Goal: Task Accomplishment & Management: Complete application form

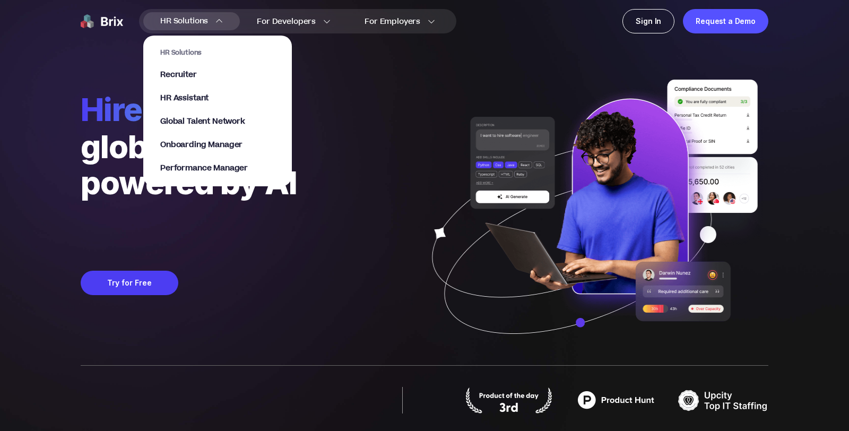
click at [202, 75] on link "Recruiter" at bounding box center [217, 75] width 115 height 11
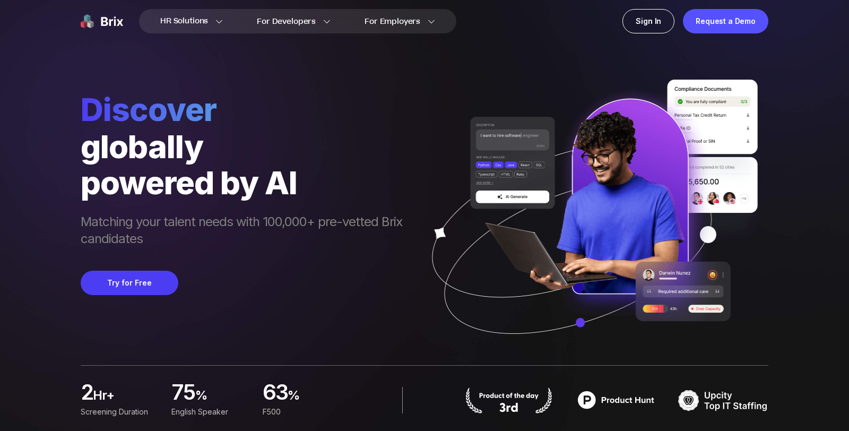
click at [566, 64] on div "Discover globally powered by AI Matching your talent needs with 100,000+ pre-ve…" at bounding box center [425, 182] width 688 height 365
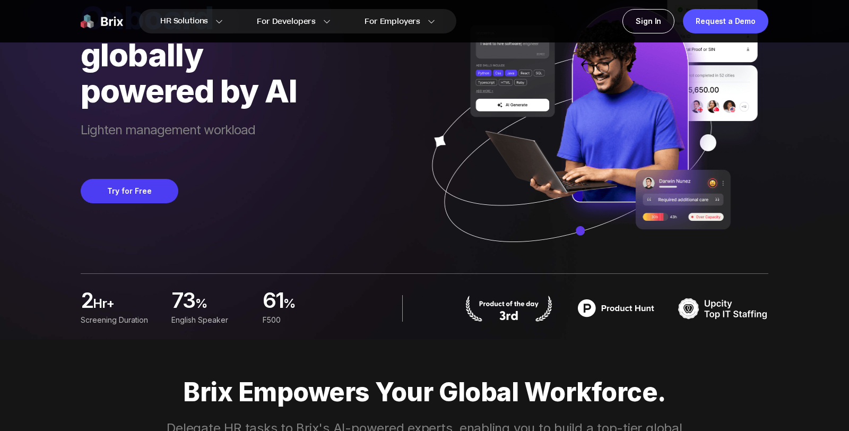
scroll to position [188, 0]
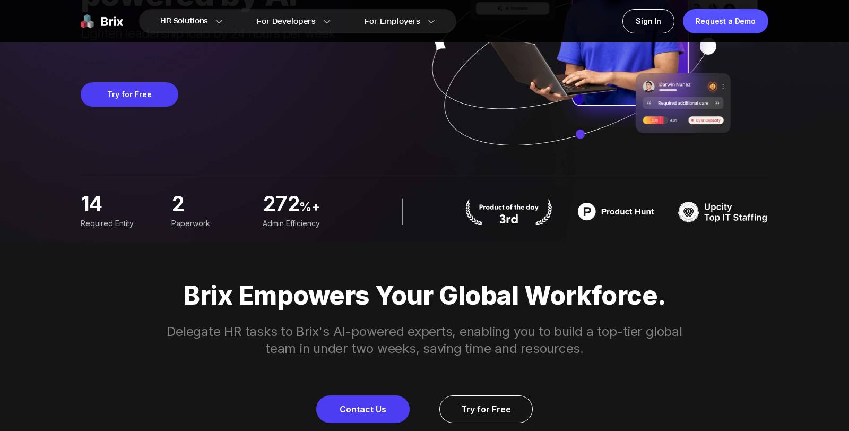
click at [441, 189] on div "14 Required Entity 2 Paperwork 272 %+ Admin Efficiency" at bounding box center [425, 212] width 688 height 70
click at [378, 415] on link "Contact Us" at bounding box center [362, 410] width 93 height 28
click at [476, 388] on div "Brix Empowers Your Global Workforce. Delegate HR tasks to Brix's AI-powered exp…" at bounding box center [424, 352] width 765 height 142
click at [476, 411] on link "Try for Free" at bounding box center [486, 410] width 93 height 28
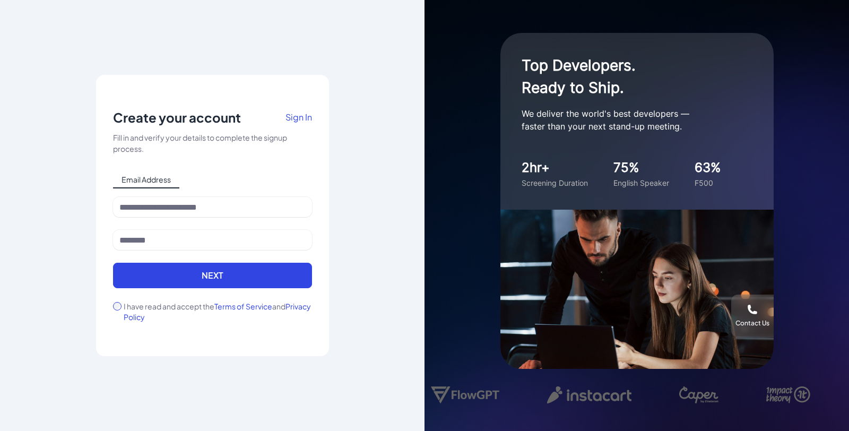
click at [110, 306] on div "Notice To proceed, please agree to the Terms of Service and Privary Policy . Ca…" at bounding box center [212, 215] width 233 height 281
click at [195, 214] on input at bounding box center [212, 207] width 199 height 20
click at [229, 187] on div "Email Address" at bounding box center [212, 179] width 199 height 17
click at [293, 124] on link "Sign In" at bounding box center [299, 120] width 27 height 23
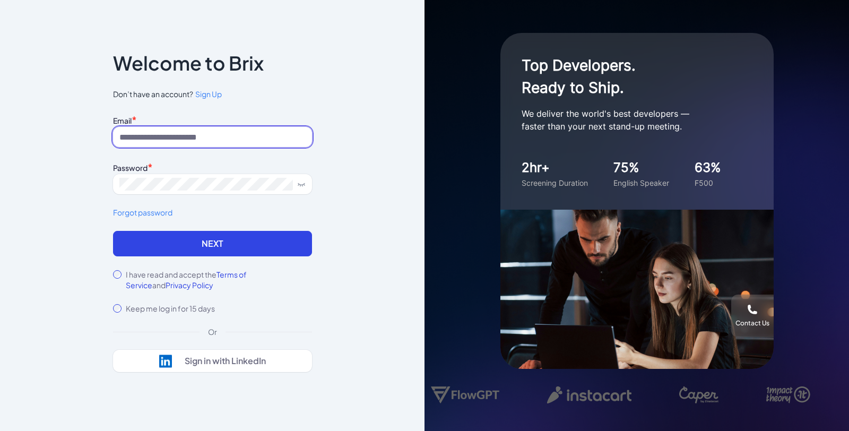
click at [273, 137] on input at bounding box center [212, 137] width 199 height 20
click at [155, 226] on div "Email * Password * Forgot password" at bounding box center [212, 172] width 199 height 118
click at [115, 269] on div "I have read and accept the Terms of Service and Privacy Policy" at bounding box center [212, 279] width 199 height 21
click at [222, 126] on div "Email *" at bounding box center [212, 120] width 199 height 14
click at [225, 135] on input at bounding box center [212, 137] width 199 height 20
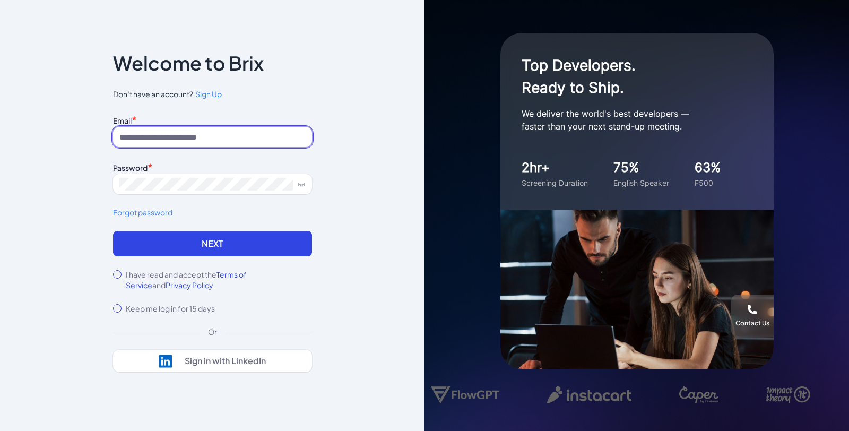
type input "**********"
drag, startPoint x: 168, startPoint y: 135, endPoint x: 99, endPoint y: 135, distance: 69.0
click at [99, 135] on div "**********" at bounding box center [212, 216] width 233 height 390
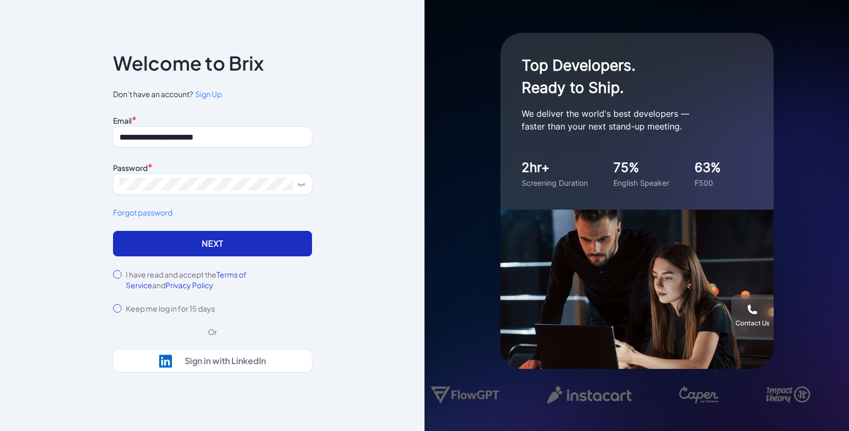
click at [218, 242] on button "Next" at bounding box center [212, 243] width 199 height 25
click at [214, 97] on span "Sign Up" at bounding box center [208, 94] width 27 height 10
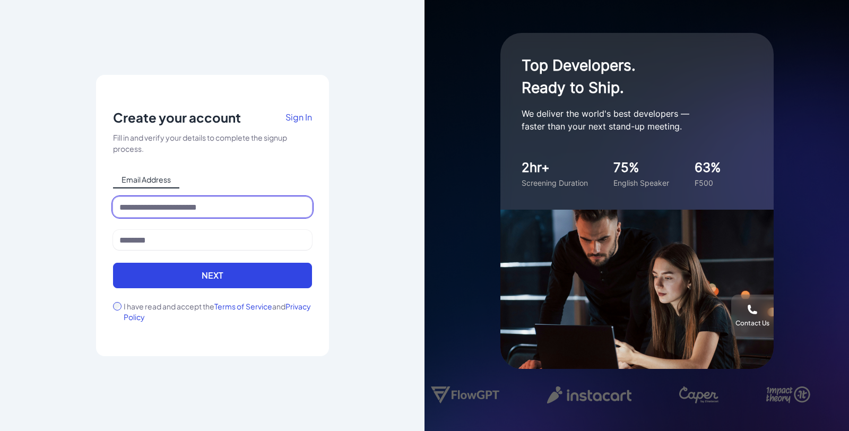
click at [169, 217] on div at bounding box center [212, 213] width 199 height 33
click at [162, 210] on input at bounding box center [212, 207] width 199 height 20
paste input "**********"
type input "**********"
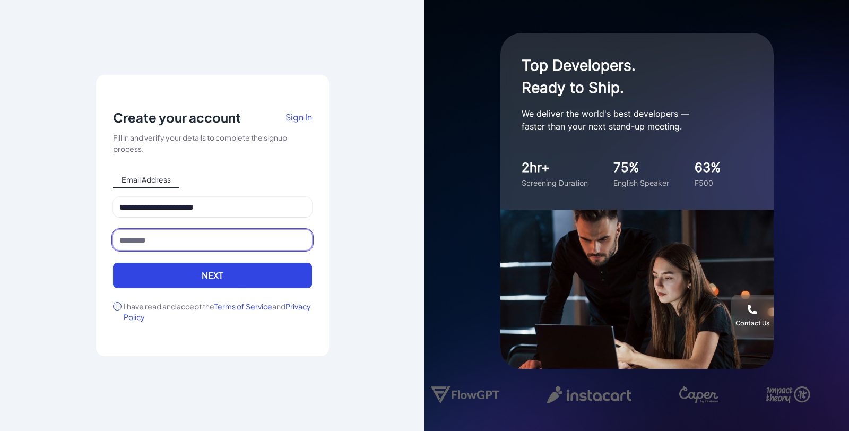
click at [188, 243] on input at bounding box center [212, 240] width 199 height 20
type input "*"
type input "***"
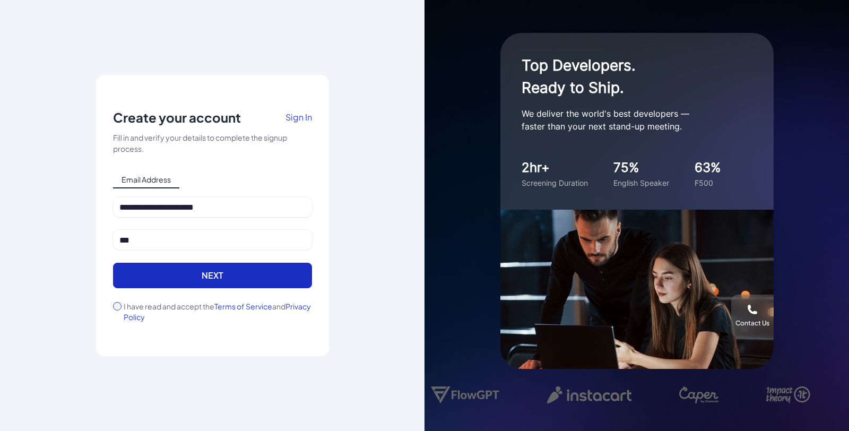
click at [155, 283] on button "Next" at bounding box center [212, 275] width 199 height 25
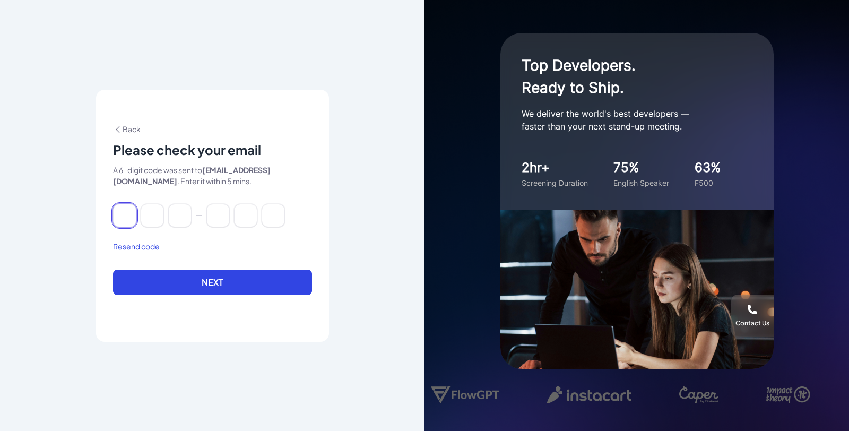
click at [130, 214] on input at bounding box center [124, 215] width 23 height 23
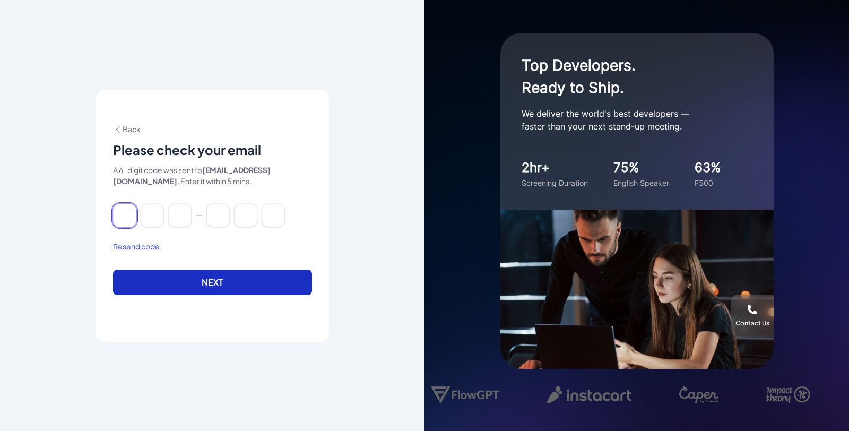
paste input "******"
type input "*"
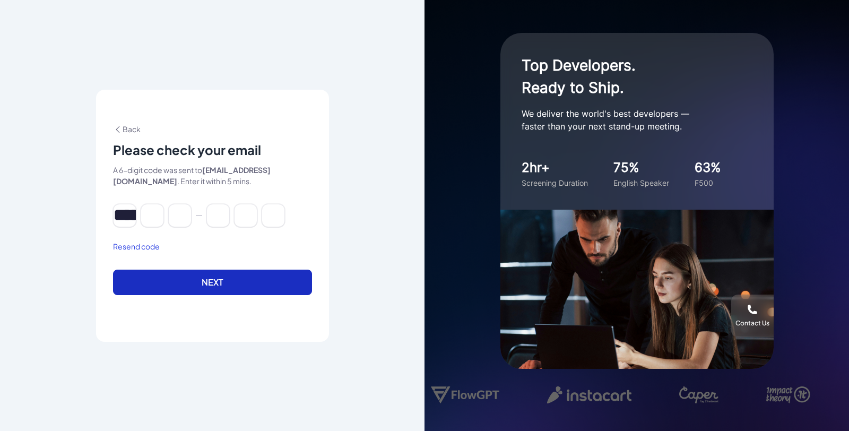
type input "*"
click at [215, 288] on button "Next" at bounding box center [212, 282] width 199 height 25
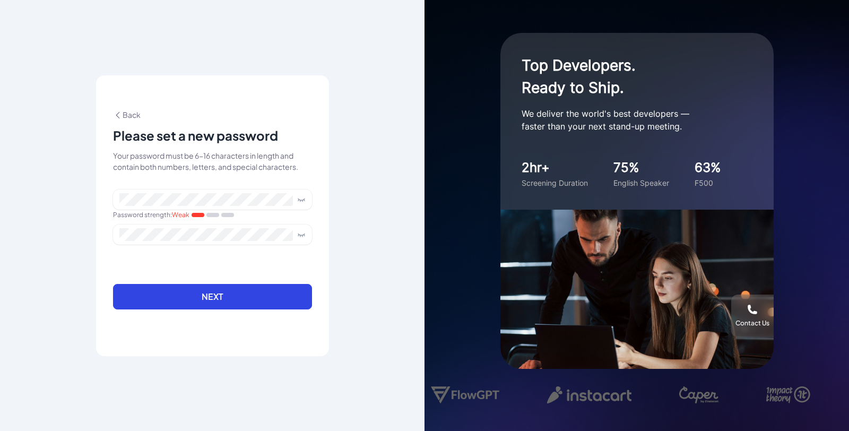
click at [220, 246] on div at bounding box center [212, 241] width 199 height 33
click at [232, 298] on button "Next" at bounding box center [212, 296] width 199 height 25
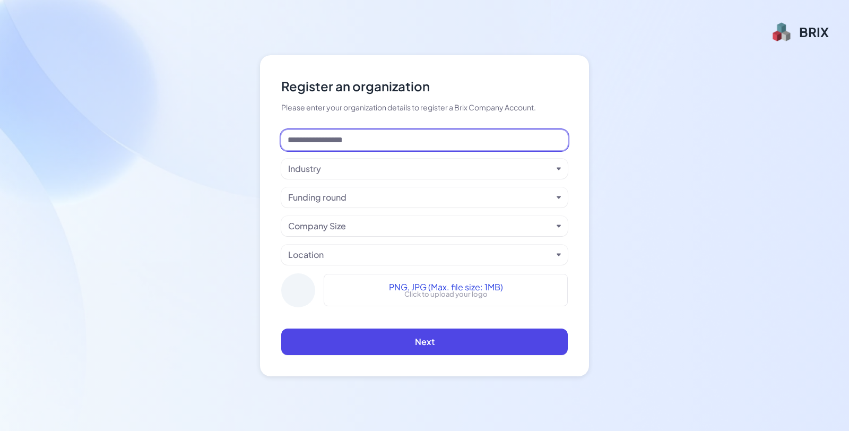
click at [481, 135] on input at bounding box center [424, 140] width 287 height 20
type input "*****"
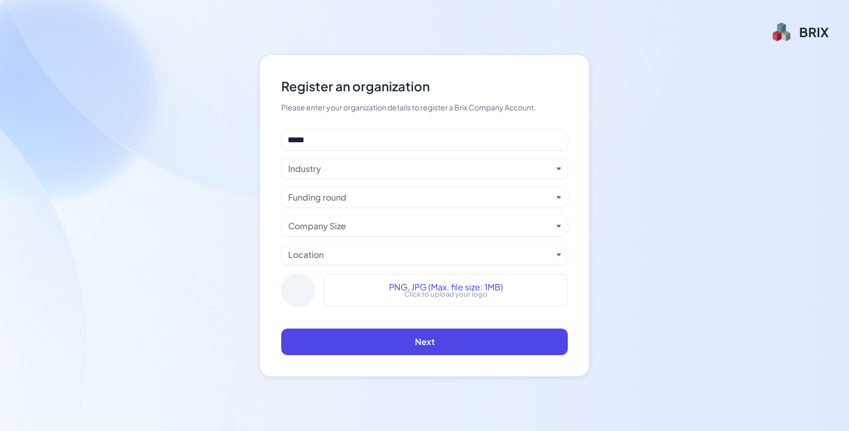
click at [449, 170] on div "Industry" at bounding box center [420, 168] width 264 height 13
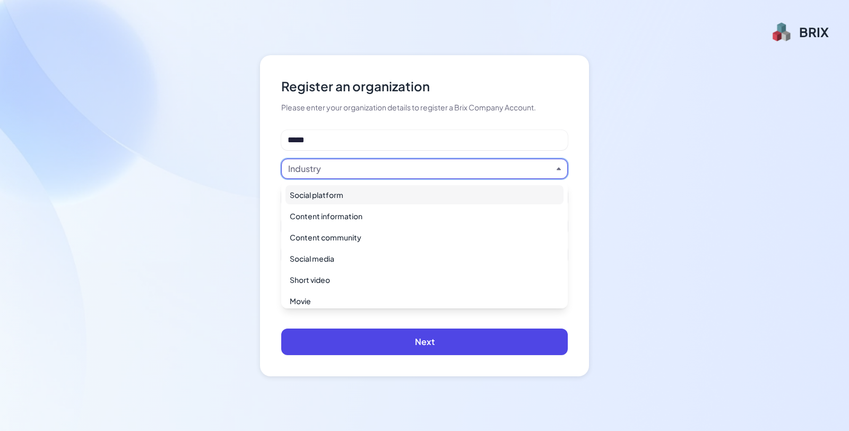
click at [410, 194] on div "Social platform" at bounding box center [425, 194] width 278 height 19
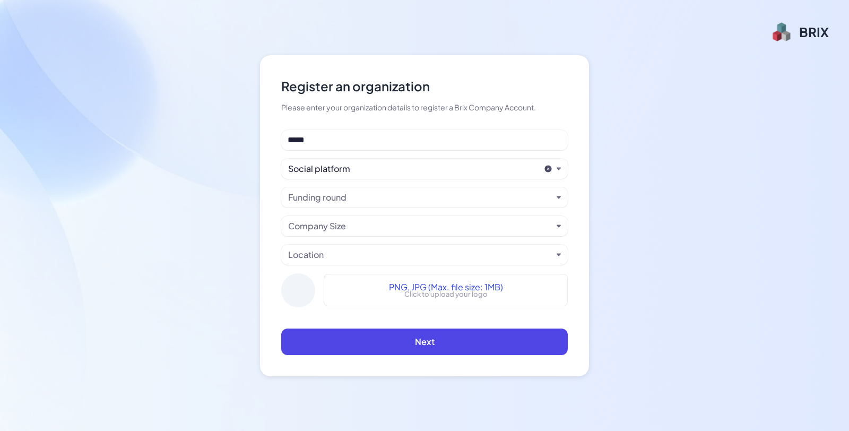
click at [392, 192] on div "Funding round" at bounding box center [420, 197] width 264 height 13
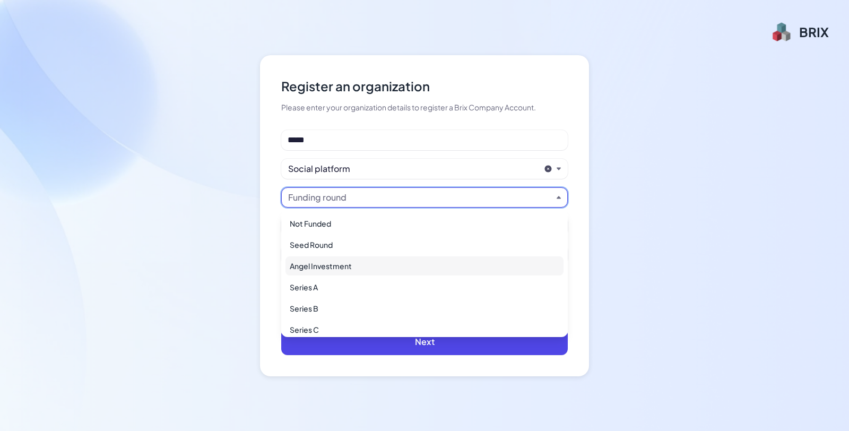
click at [354, 262] on div "Angel Investment" at bounding box center [425, 265] width 278 height 19
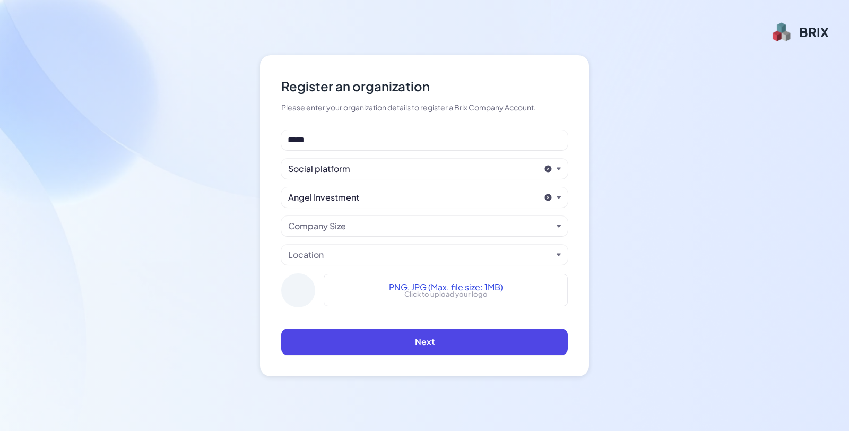
click at [360, 226] on div "Company Size" at bounding box center [420, 226] width 264 height 13
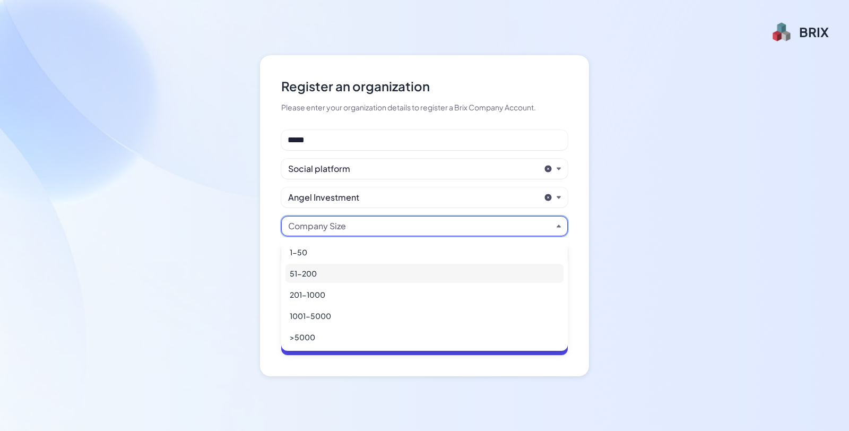
click at [333, 279] on div "51-200" at bounding box center [425, 273] width 278 height 19
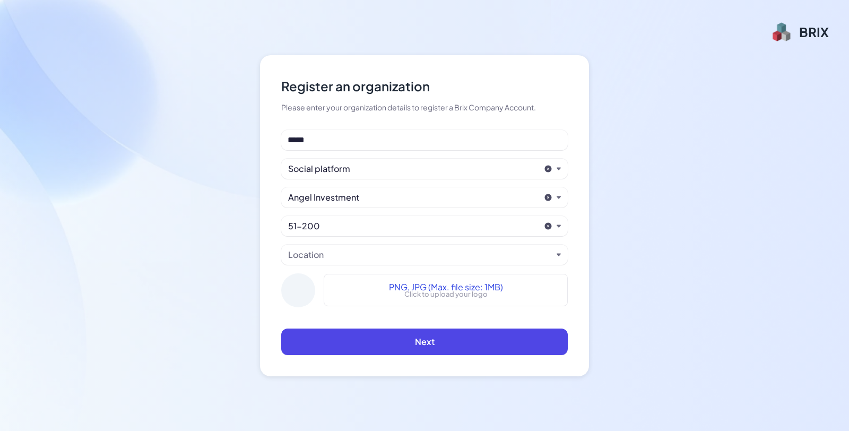
click at [362, 259] on div "Location" at bounding box center [420, 254] width 264 height 13
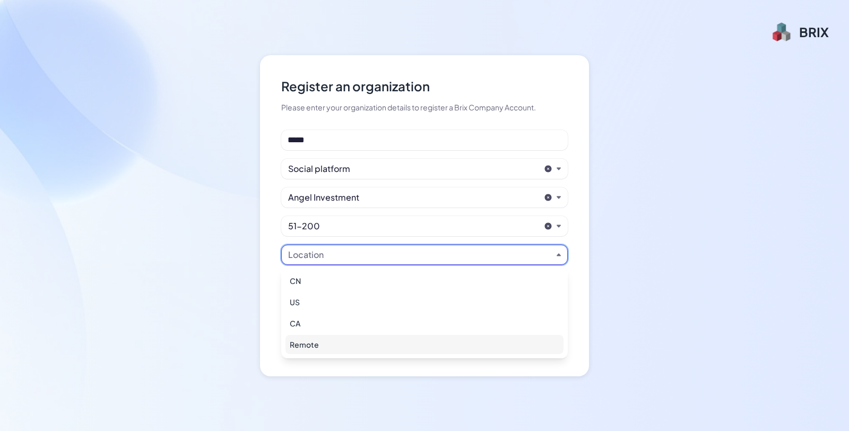
click at [315, 341] on div "Remote" at bounding box center [425, 344] width 278 height 19
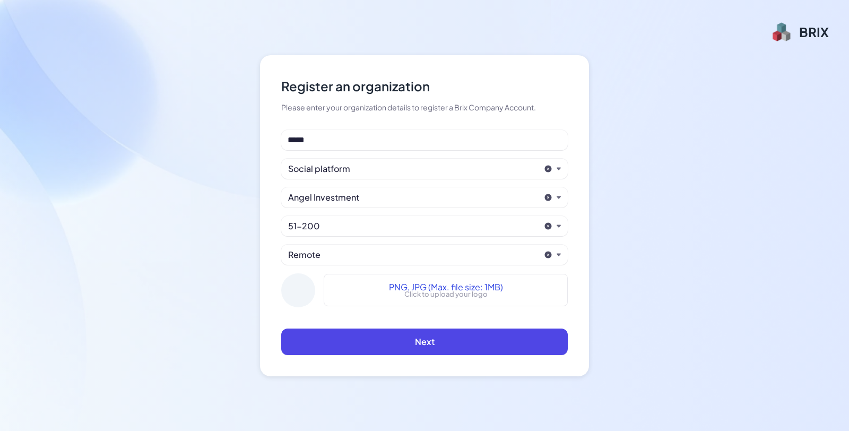
click at [394, 295] on div "PNG, JPG (Max. file size: 1MB) Click to upload your logo" at bounding box center [446, 290] width 114 height 19
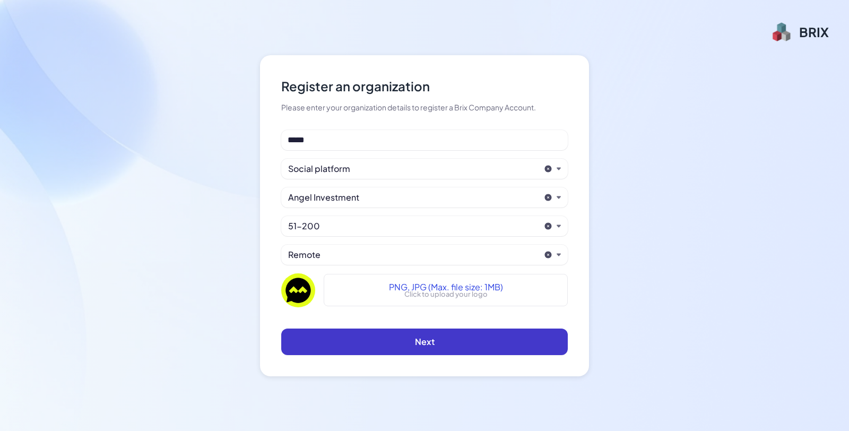
click at [409, 347] on button "Next" at bounding box center [424, 342] width 287 height 27
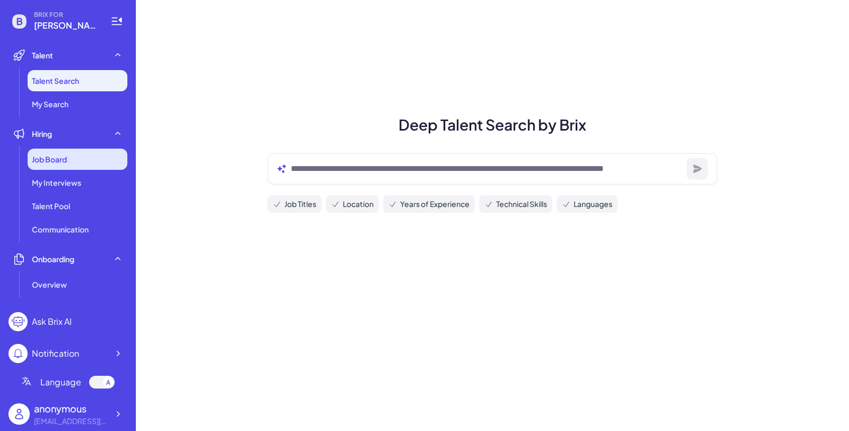
click at [106, 152] on div "Job Board" at bounding box center [78, 159] width 100 height 21
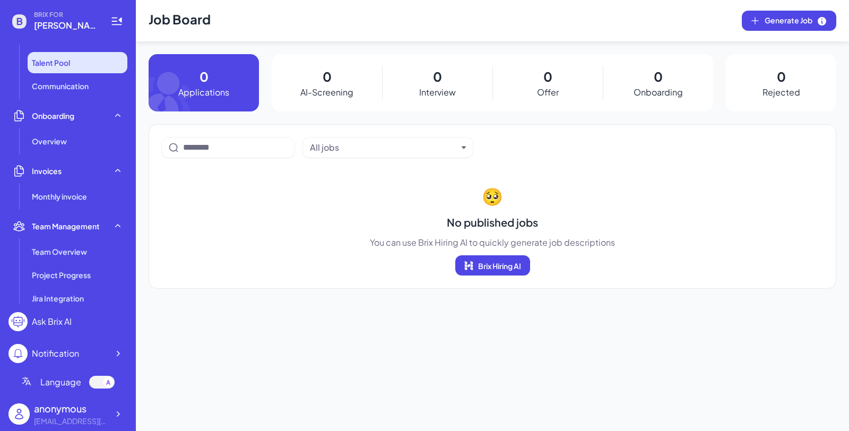
scroll to position [300, 0]
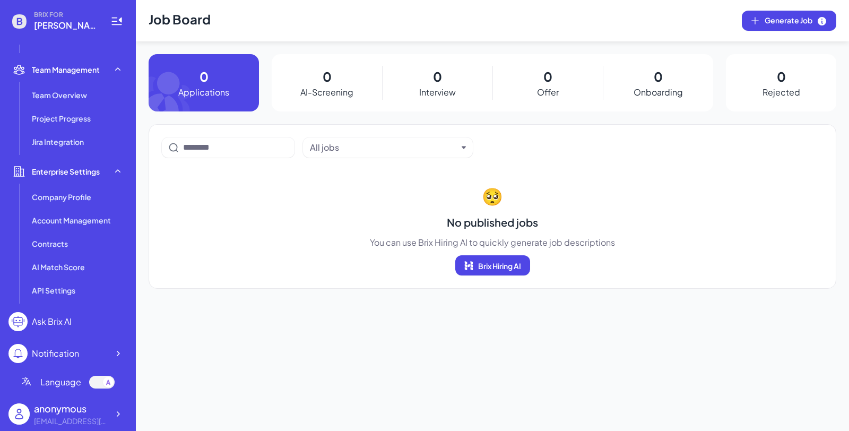
click at [73, 397] on div "anonymous silltroike592@gmail.com" at bounding box center [67, 414] width 119 height 34
click at [68, 389] on div "Language" at bounding box center [67, 382] width 119 height 30
click at [63, 385] on span "Language" at bounding box center [60, 382] width 41 height 13
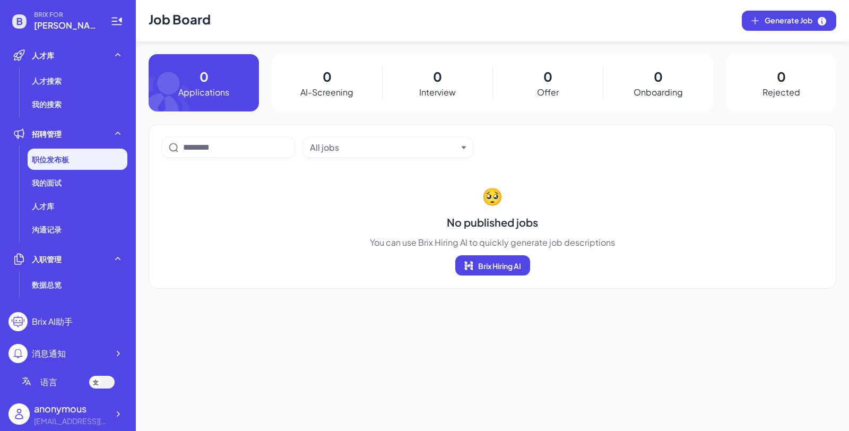
click at [100, 382] on div at bounding box center [95, 382] width 11 height 11
click at [100, 382] on div at bounding box center [101, 382] width 25 height 13
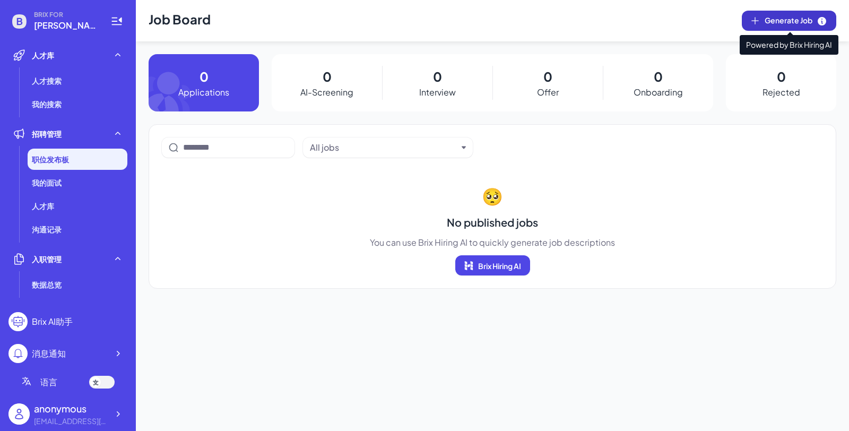
click at [801, 24] on span "Generate Job" at bounding box center [796, 21] width 63 height 12
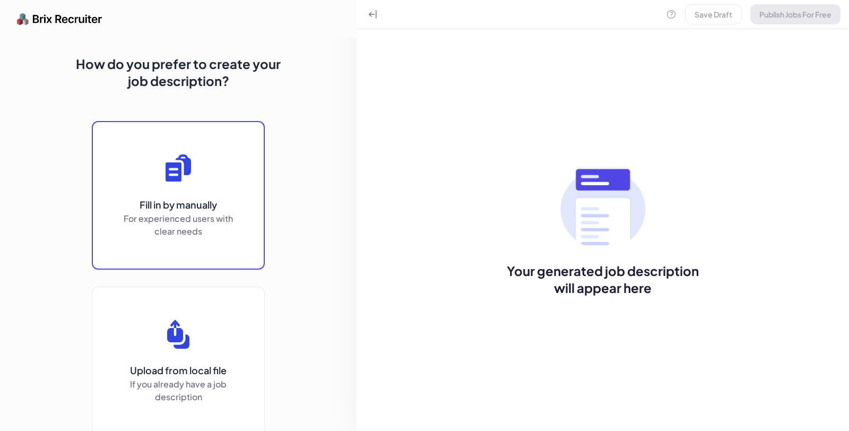
scroll to position [82, 0]
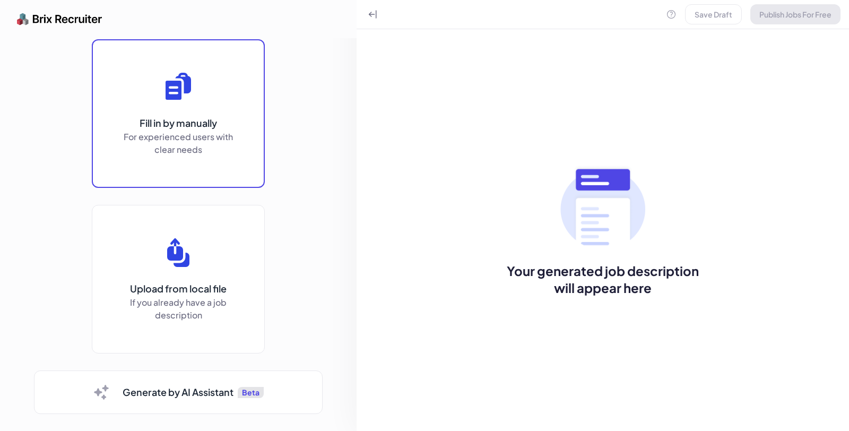
click at [217, 147] on p "For experienced users with clear needs" at bounding box center [178, 143] width 117 height 25
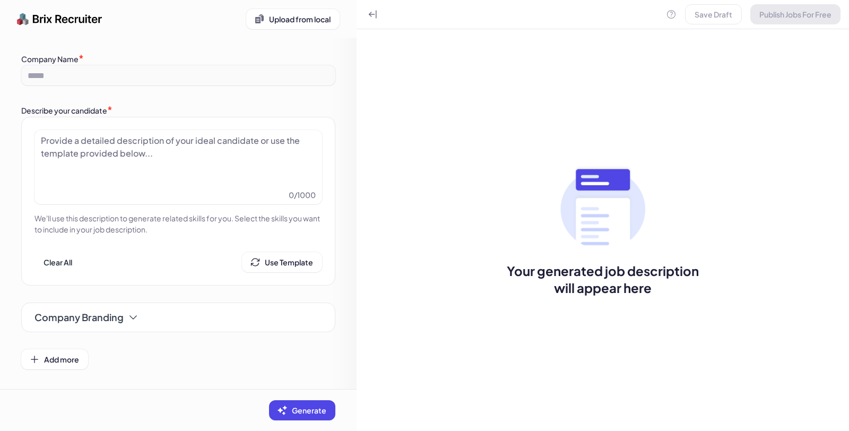
click at [227, 158] on div at bounding box center [178, 160] width 275 height 53
click at [208, 155] on div at bounding box center [178, 160] width 275 height 53
paste div
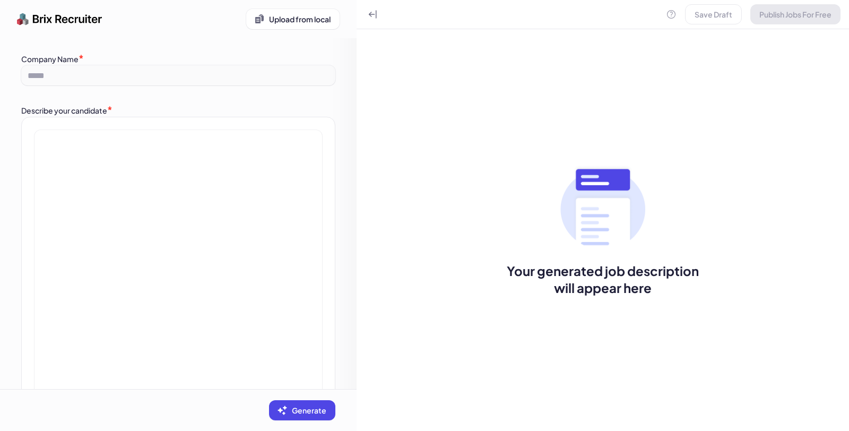
click at [200, 158] on p "**********" at bounding box center [178, 157] width 275 height 10
click at [190, 194] on p "****" at bounding box center [178, 193] width 275 height 10
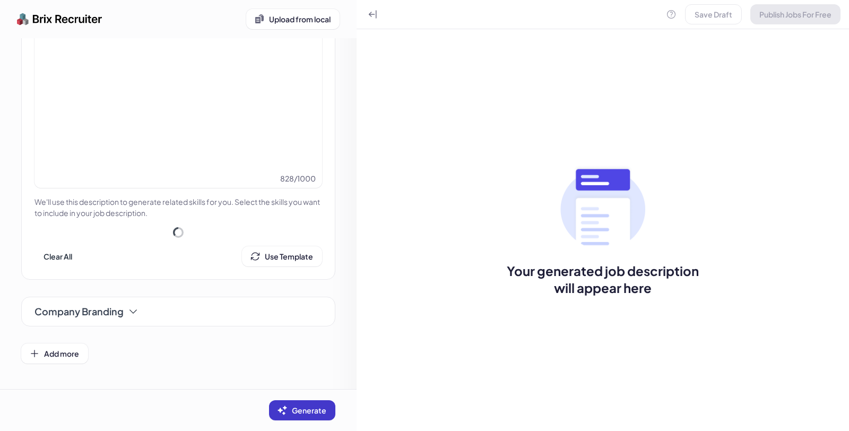
click at [293, 408] on span "Generate" at bounding box center [309, 411] width 35 height 10
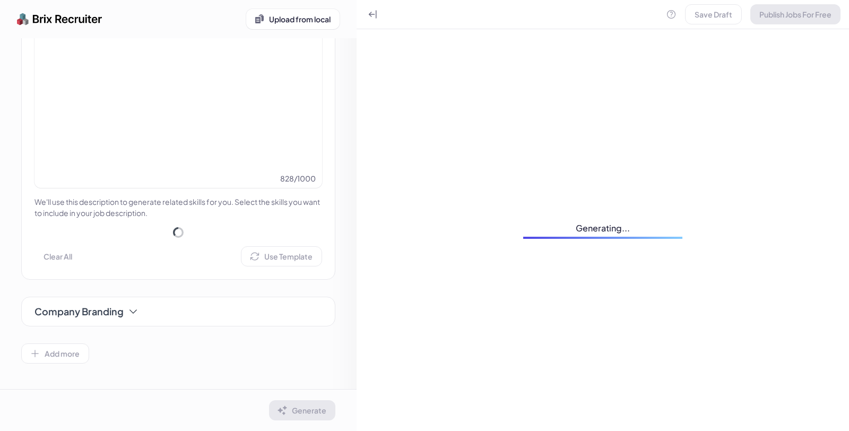
scroll to position [284, 0]
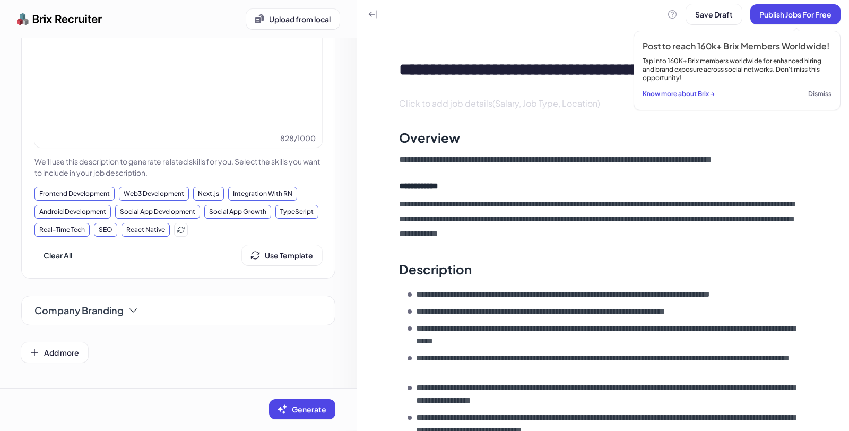
click at [87, 186] on div "**********" at bounding box center [178, 56] width 314 height 446
click at [88, 190] on div "Frontend Development" at bounding box center [75, 194] width 80 height 14
click at [143, 228] on div "React Native" at bounding box center [146, 230] width 48 height 14
click at [158, 197] on div "Web3 Development" at bounding box center [154, 194] width 70 height 14
click at [209, 194] on div "Next.js" at bounding box center [208, 194] width 31 height 14
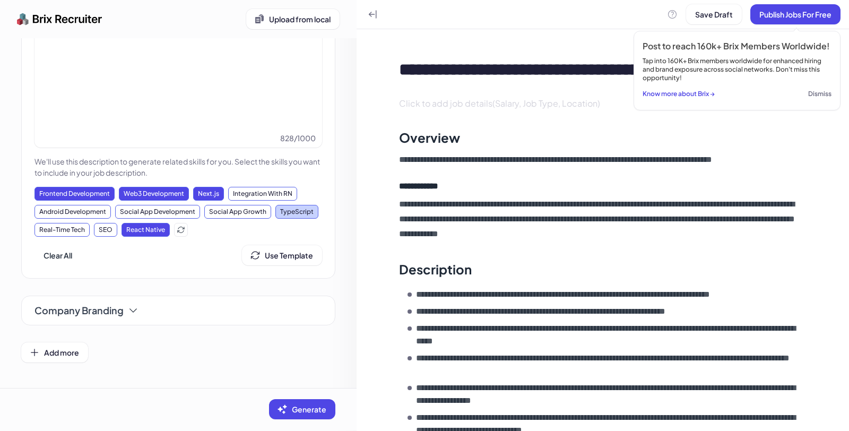
click at [280, 216] on div "TypeScript" at bounding box center [297, 212] width 43 height 14
click at [88, 210] on div "Android Development" at bounding box center [73, 212] width 76 height 14
click at [125, 311] on div "Company Branding" at bounding box center [87, 310] width 104 height 15
click at [132, 311] on icon at bounding box center [133, 310] width 11 height 11
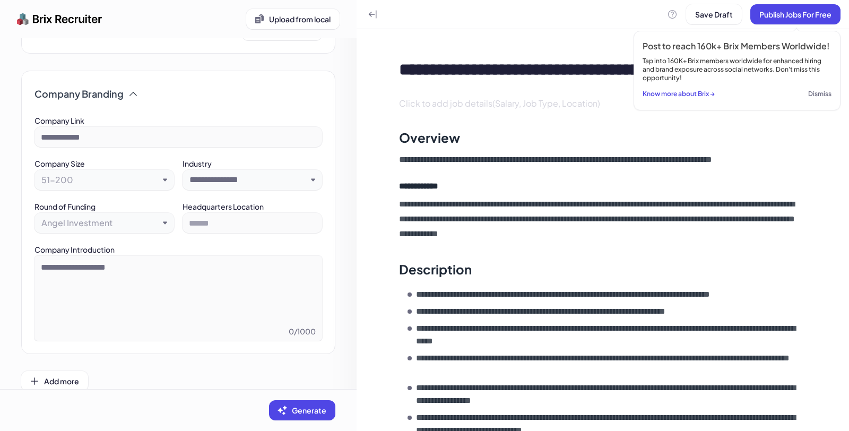
scroll to position [537, 0]
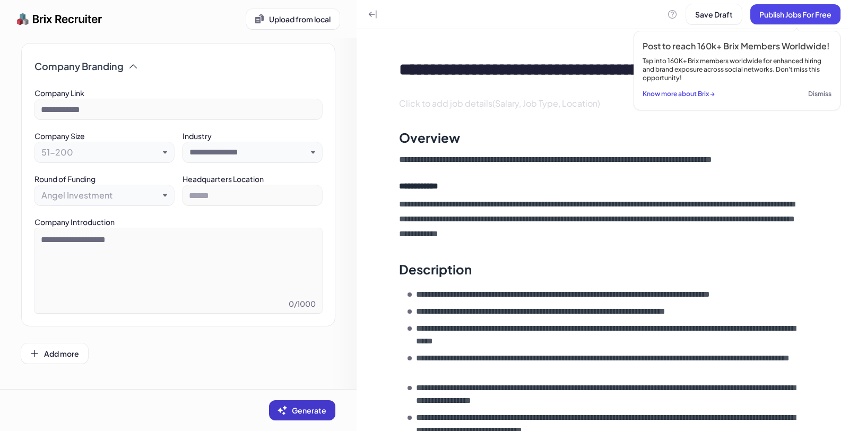
click at [309, 404] on button "Generate" at bounding box center [302, 410] width 66 height 20
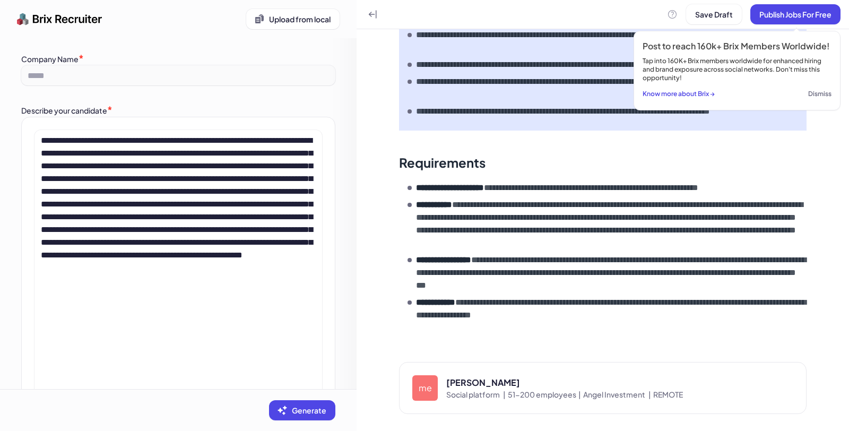
scroll to position [0, 0]
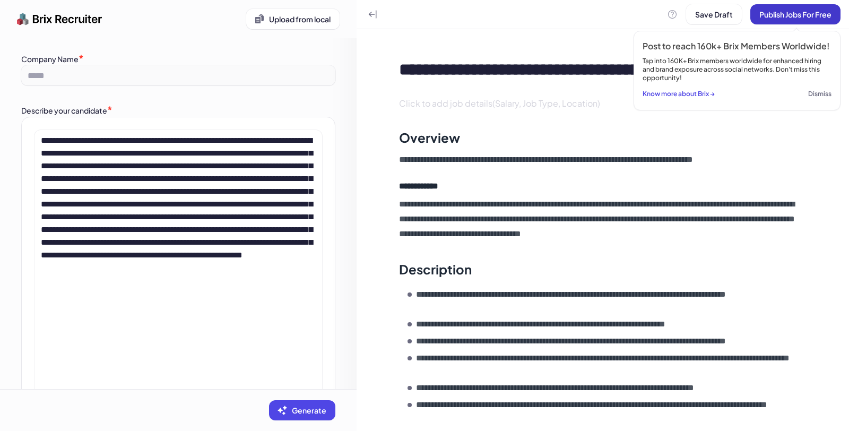
click at [796, 20] on button "Publish Jobs For Free" at bounding box center [796, 14] width 90 height 20
click at [823, 96] on button "Dismiss" at bounding box center [820, 94] width 23 height 15
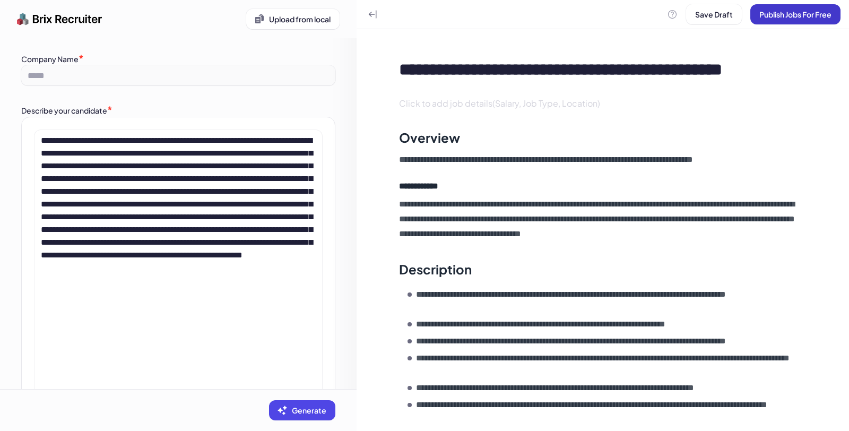
click at [783, 22] on button "Publish Jobs For Free" at bounding box center [796, 14] width 90 height 20
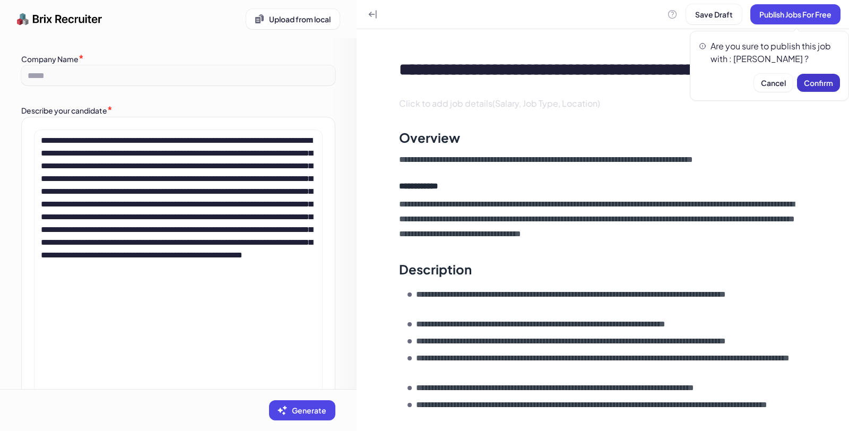
click at [820, 83] on span "Confirm" at bounding box center [818, 83] width 29 height 10
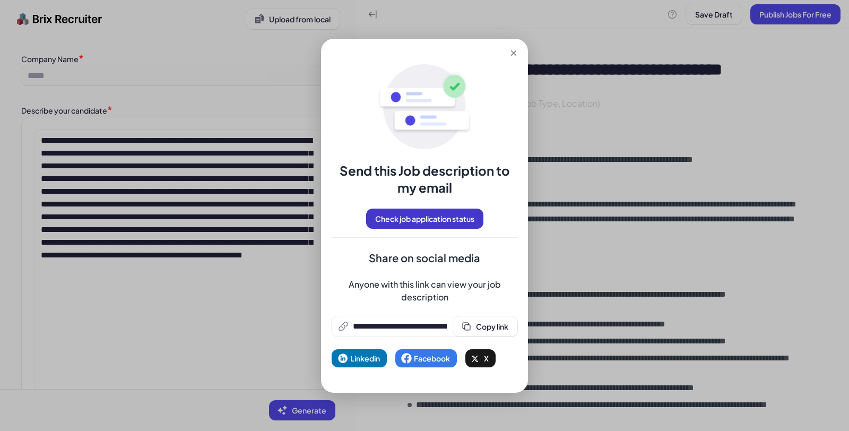
click at [464, 221] on span "Check job application status" at bounding box center [424, 219] width 99 height 10
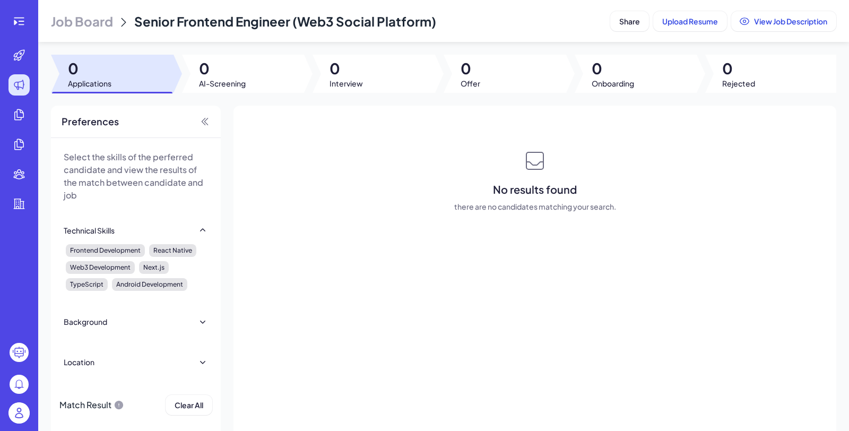
click at [138, 186] on p "Select the skills of the perferred candidate and view the results of the match …" at bounding box center [136, 176] width 144 height 51
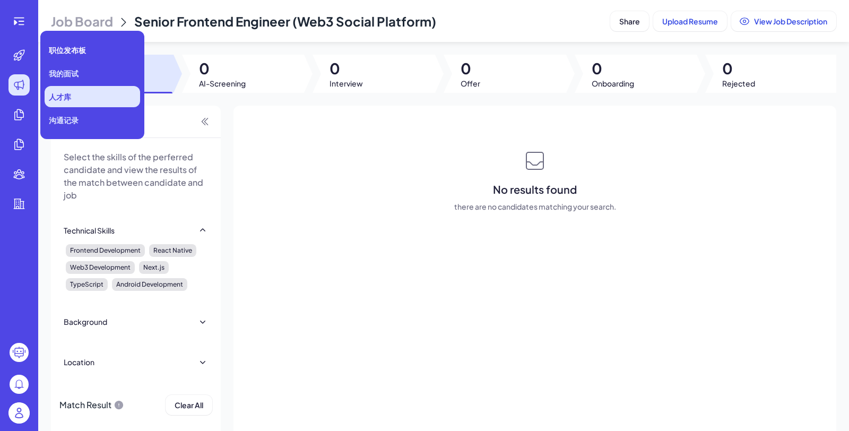
click at [56, 103] on li "人才库" at bounding box center [93, 96] width 96 height 21
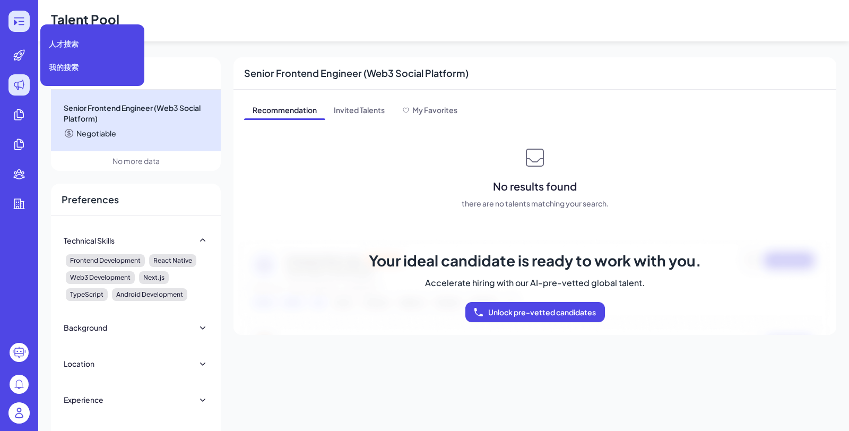
click at [19, 24] on icon at bounding box center [19, 21] width 10 height 7
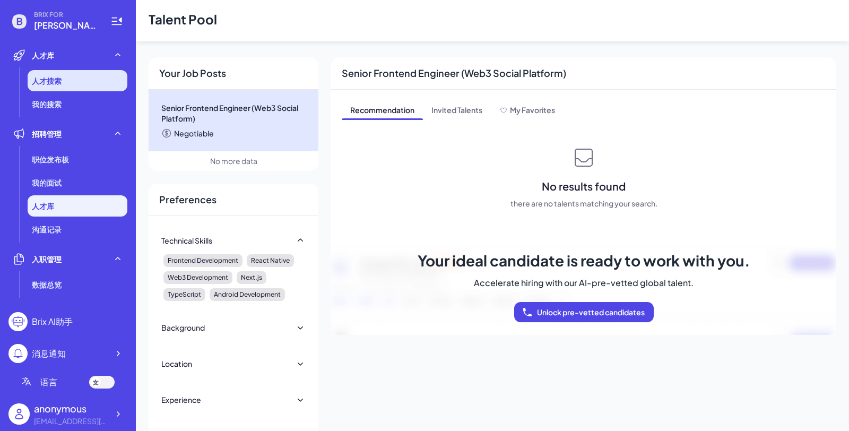
click at [73, 86] on li "人才搜索" at bounding box center [78, 80] width 100 height 21
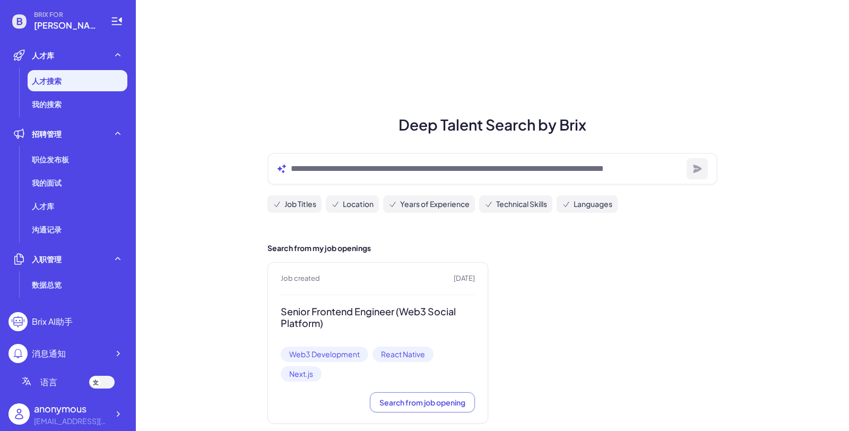
scroll to position [18, 0]
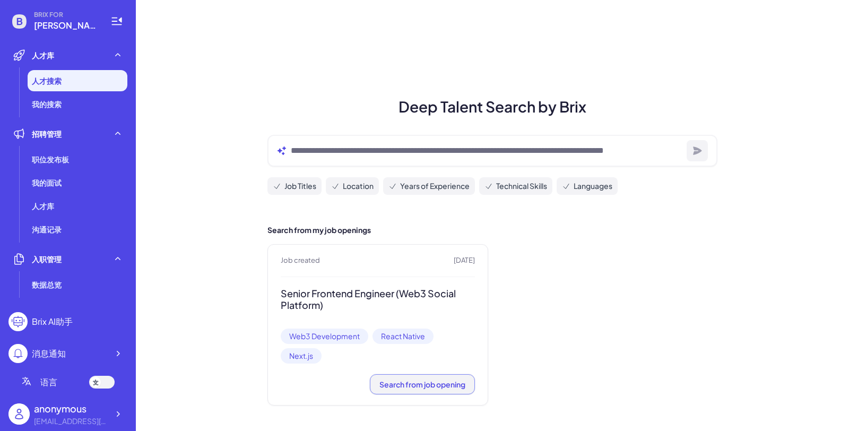
click at [429, 382] on span "Search from job opening" at bounding box center [423, 385] width 86 height 10
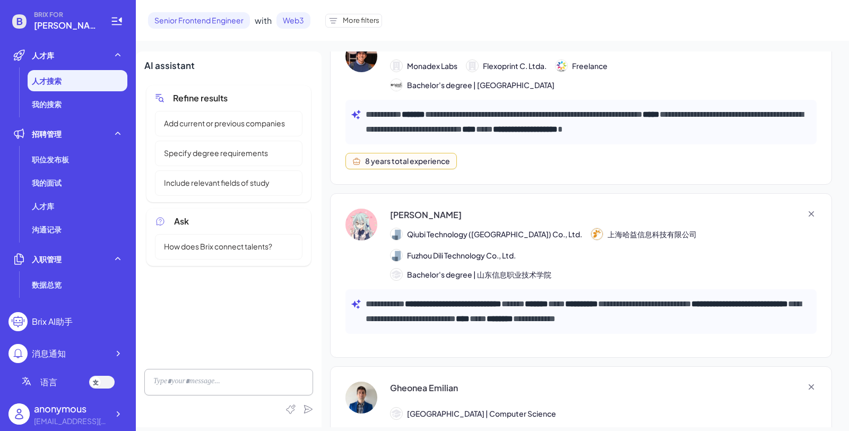
scroll to position [706, 0]
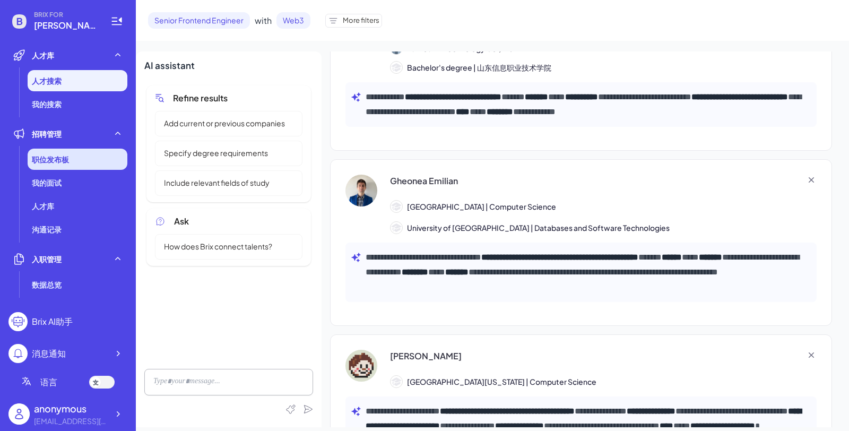
click at [85, 164] on div "职位发布板" at bounding box center [78, 159] width 100 height 21
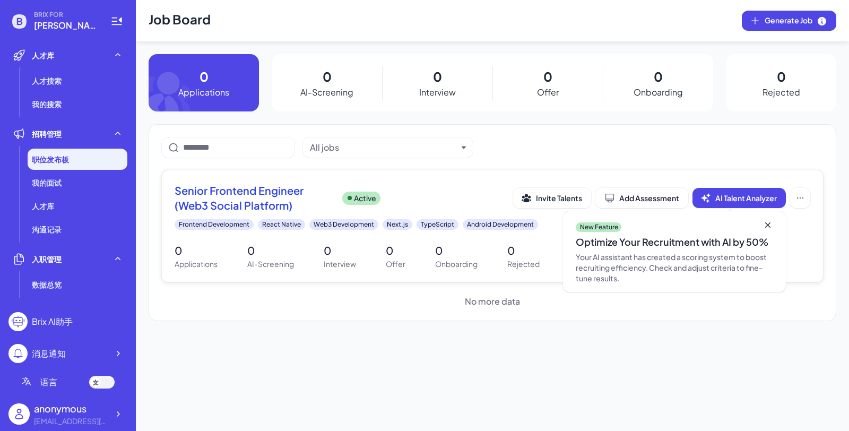
click at [501, 239] on div "Senior Frontend Engineer (Web3 Social Platform) Active Invite Talents Add Asses…" at bounding box center [493, 226] width 662 height 112
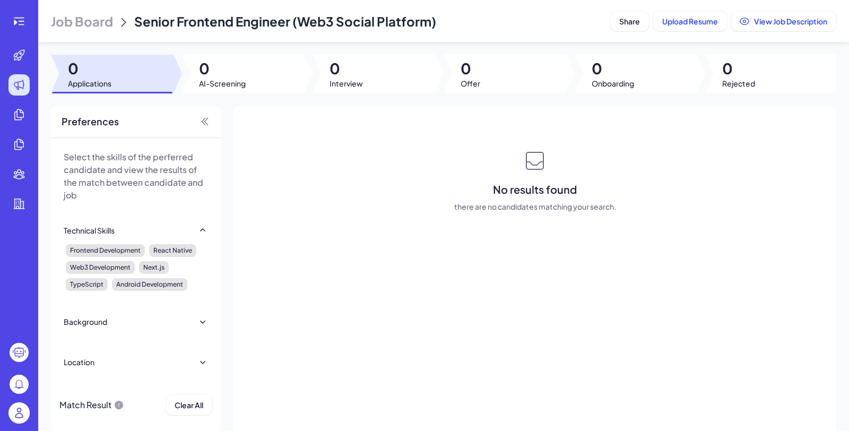
click at [179, 179] on p "Select the skills of the perferred candidate and view the results of the match …" at bounding box center [136, 176] width 144 height 51
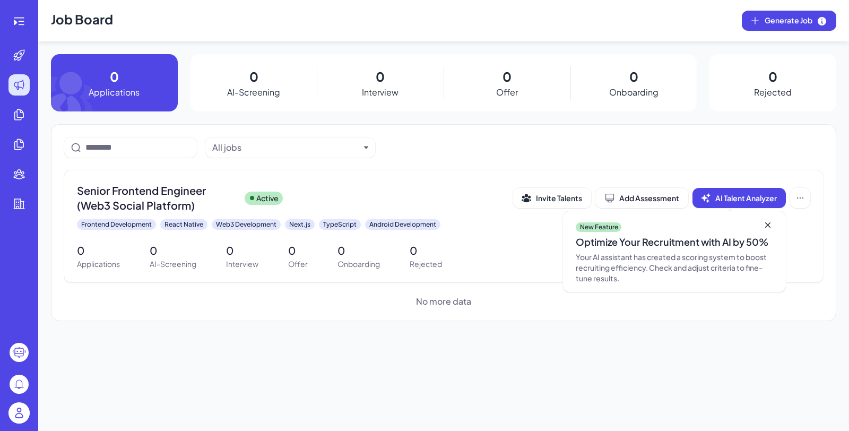
click at [529, 25] on header "Job Board Generate Job" at bounding box center [443, 20] width 811 height 41
